Goal: Information Seeking & Learning: Check status

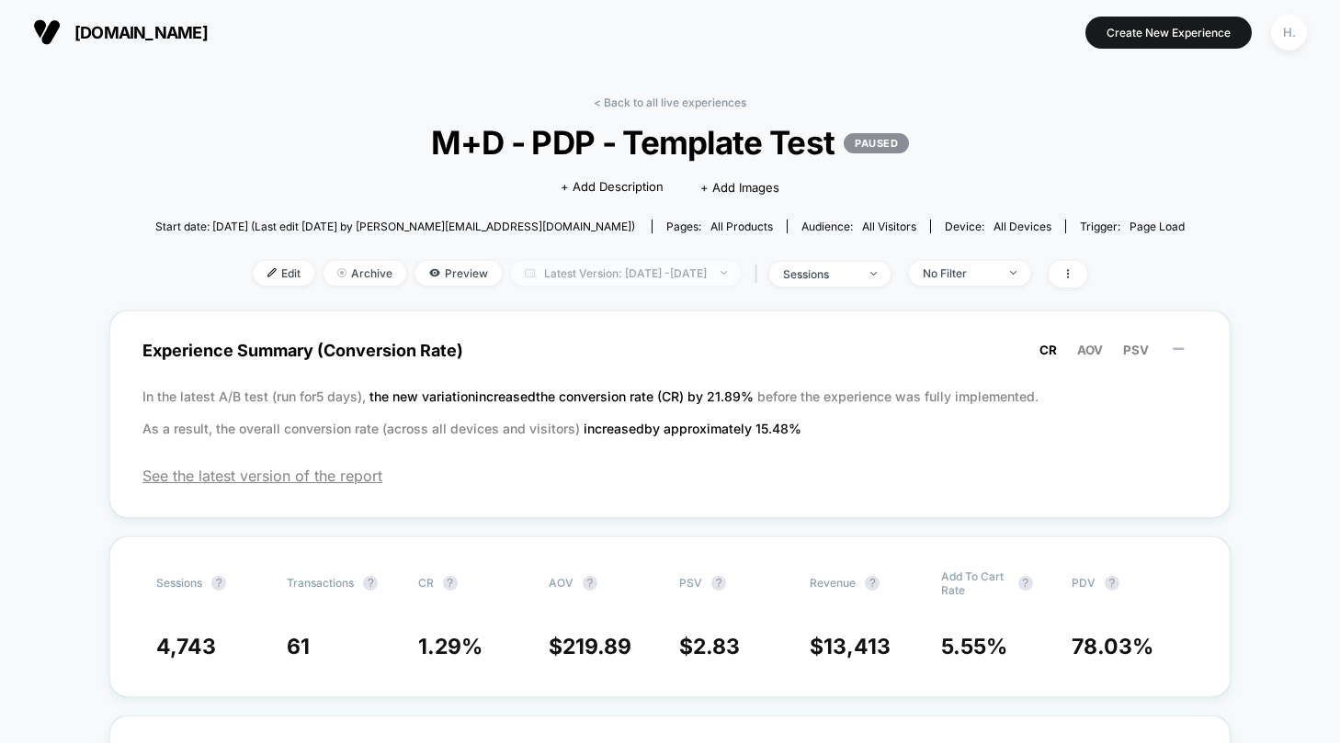
click at [696, 266] on span "Latest Version: [DATE] - [DATE]" at bounding box center [626, 273] width 230 height 25
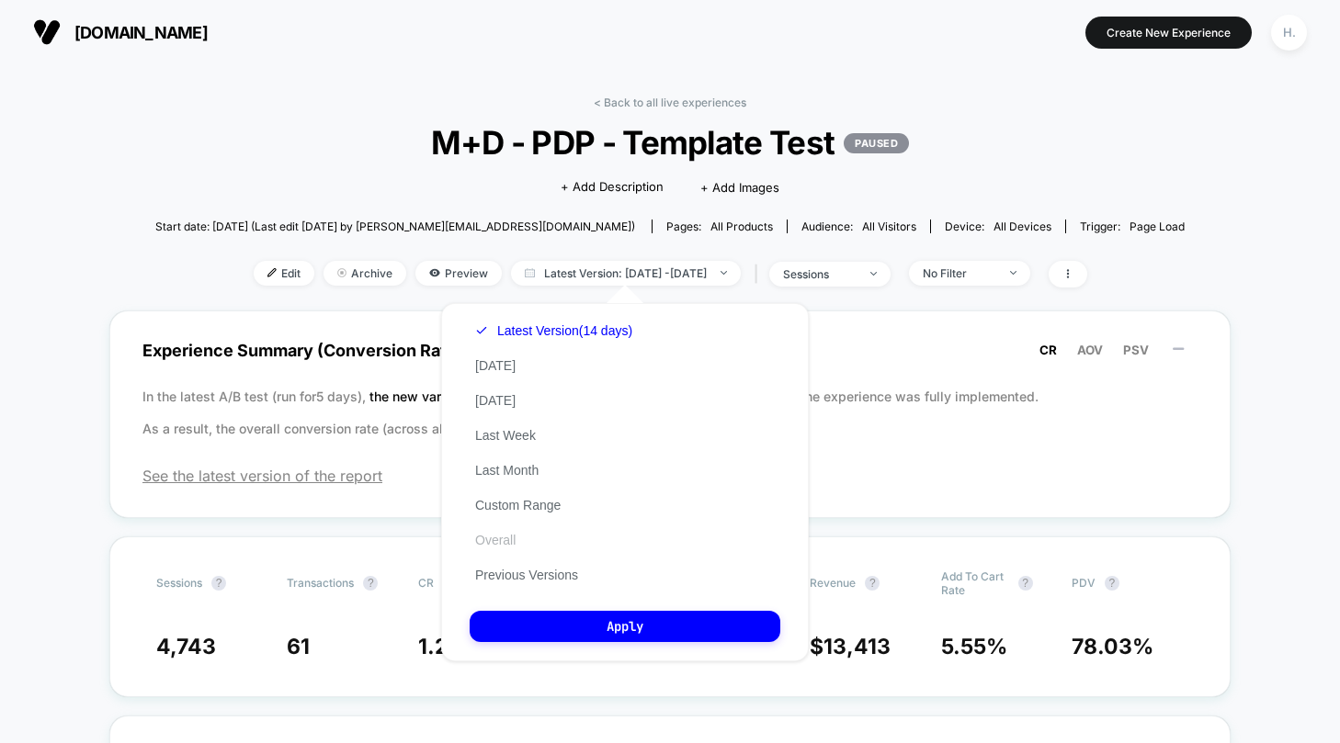
click at [504, 541] on button "Overall" at bounding box center [495, 540] width 51 height 17
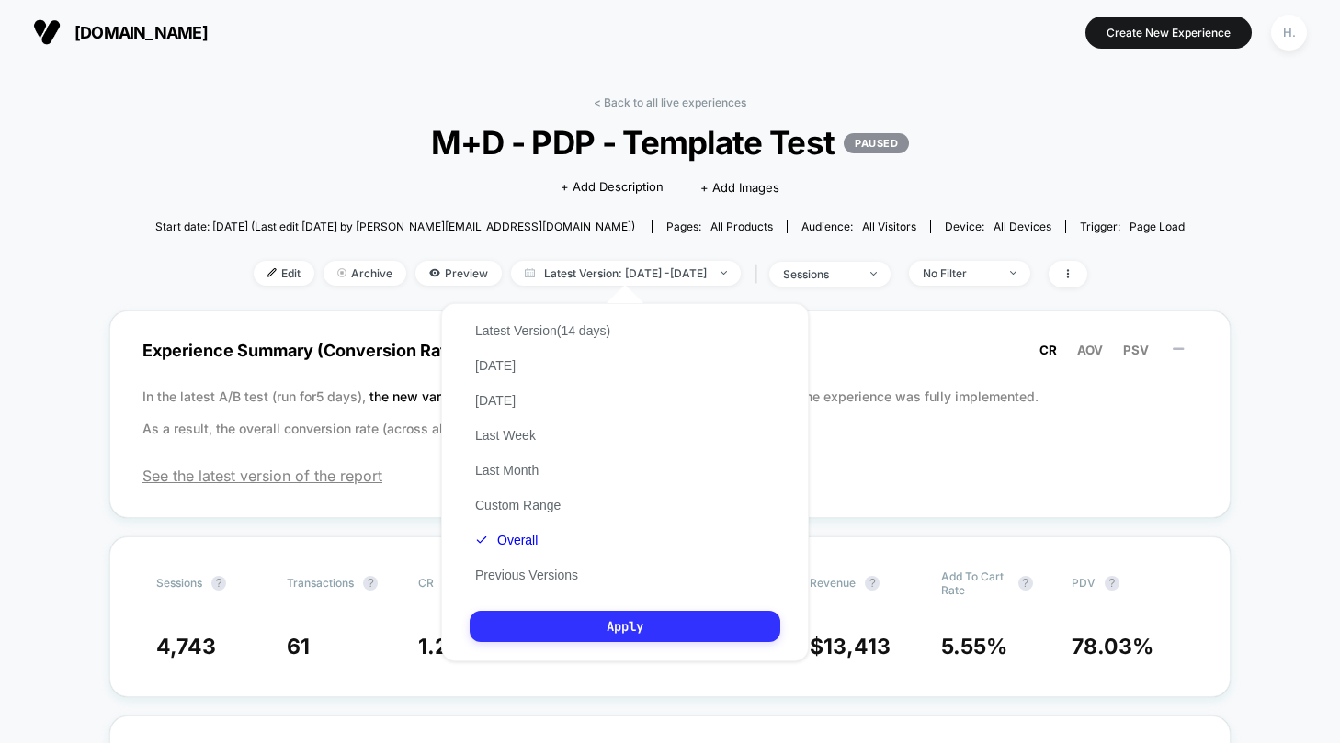
click at [595, 620] on button "Apply" at bounding box center [625, 626] width 311 height 31
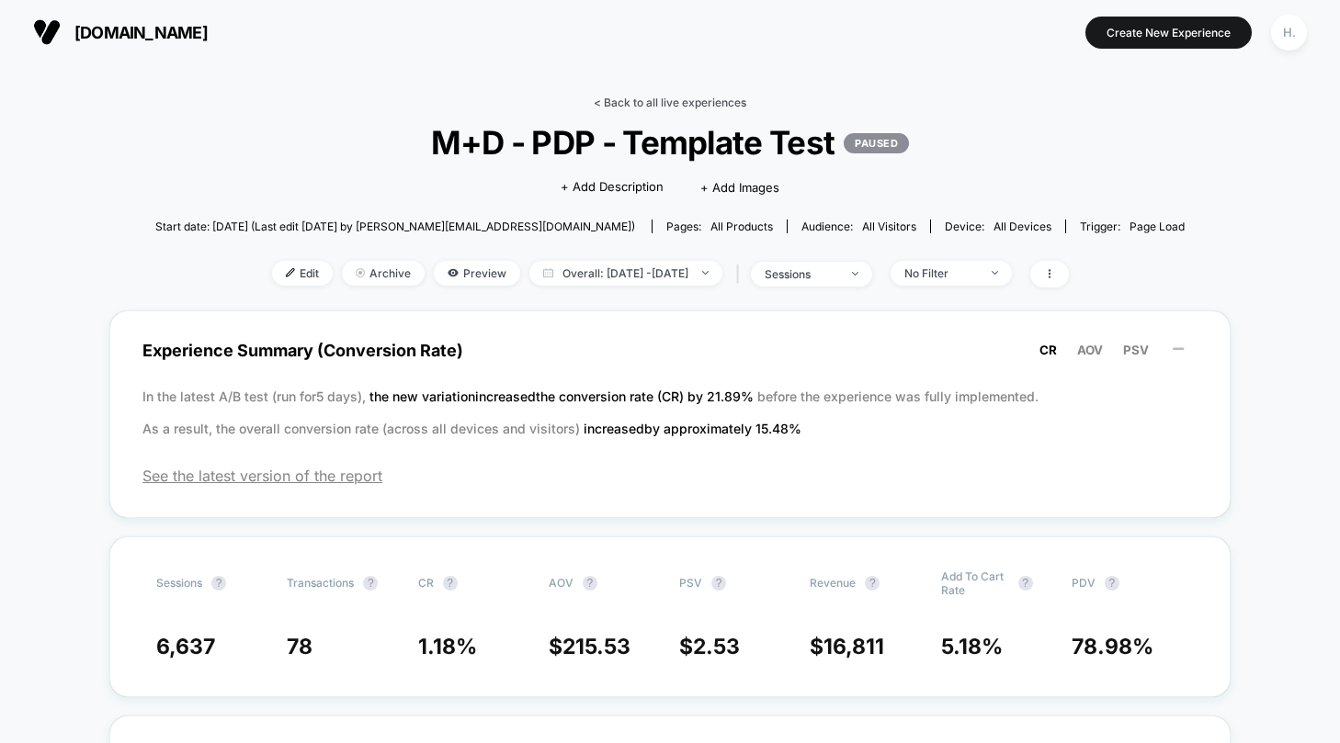
click at [663, 108] on link "< Back to all live experiences" at bounding box center [670, 103] width 153 height 14
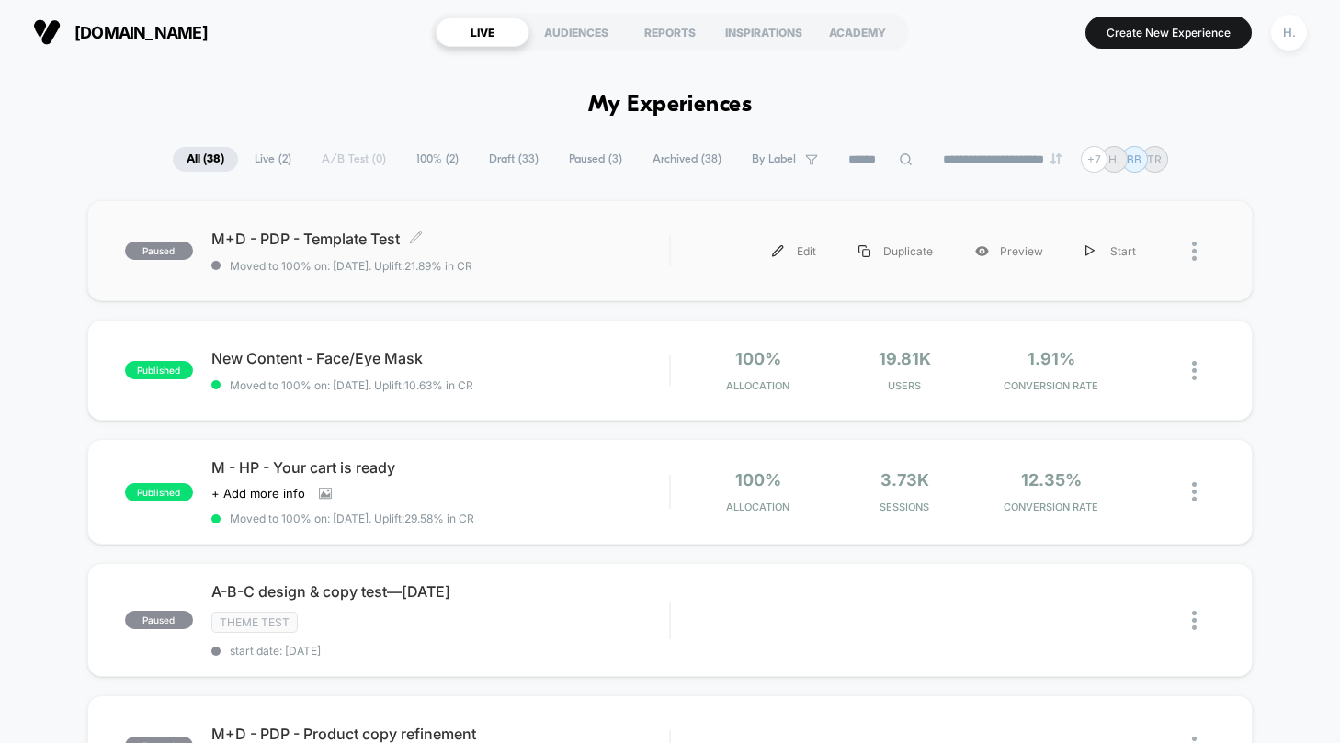
click at [511, 253] on div "M+D - PDP - Template Test Click to edit experience details Click to edit experi…" at bounding box center [440, 251] width 458 height 43
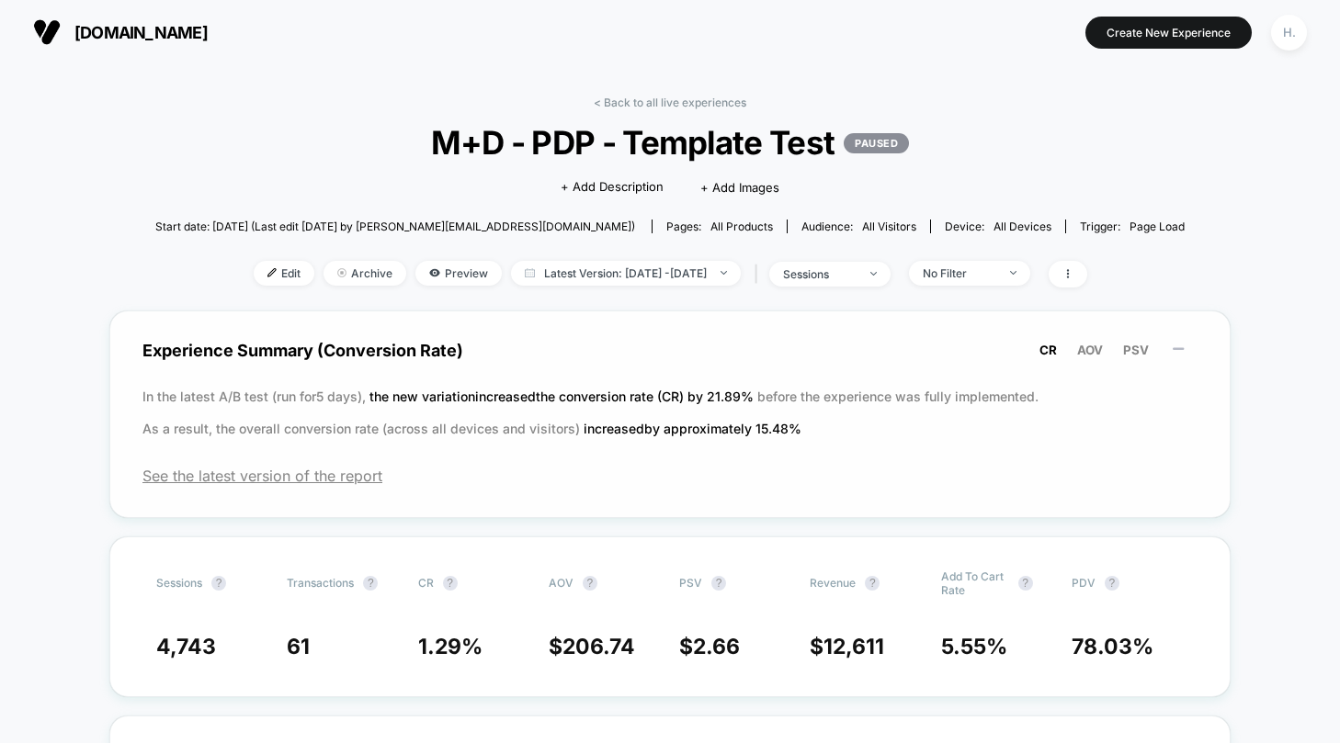
click at [556, 408] on p "In the latest A/B test (run for 5 days), the new variation increased the conver…" at bounding box center [669, 412] width 1055 height 64
click at [234, 472] on span "See the latest version of the report" at bounding box center [669, 476] width 1055 height 18
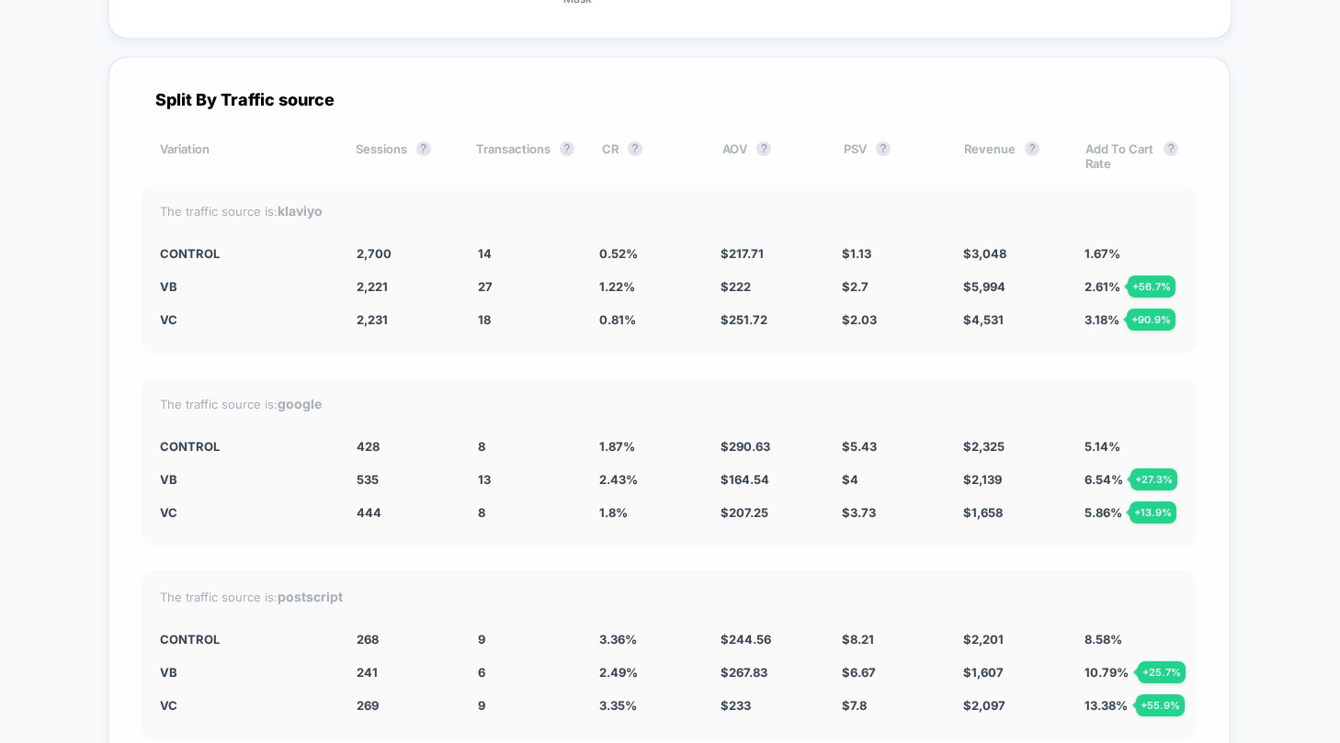
scroll to position [4095, 0]
